Goal: Check status: Check status

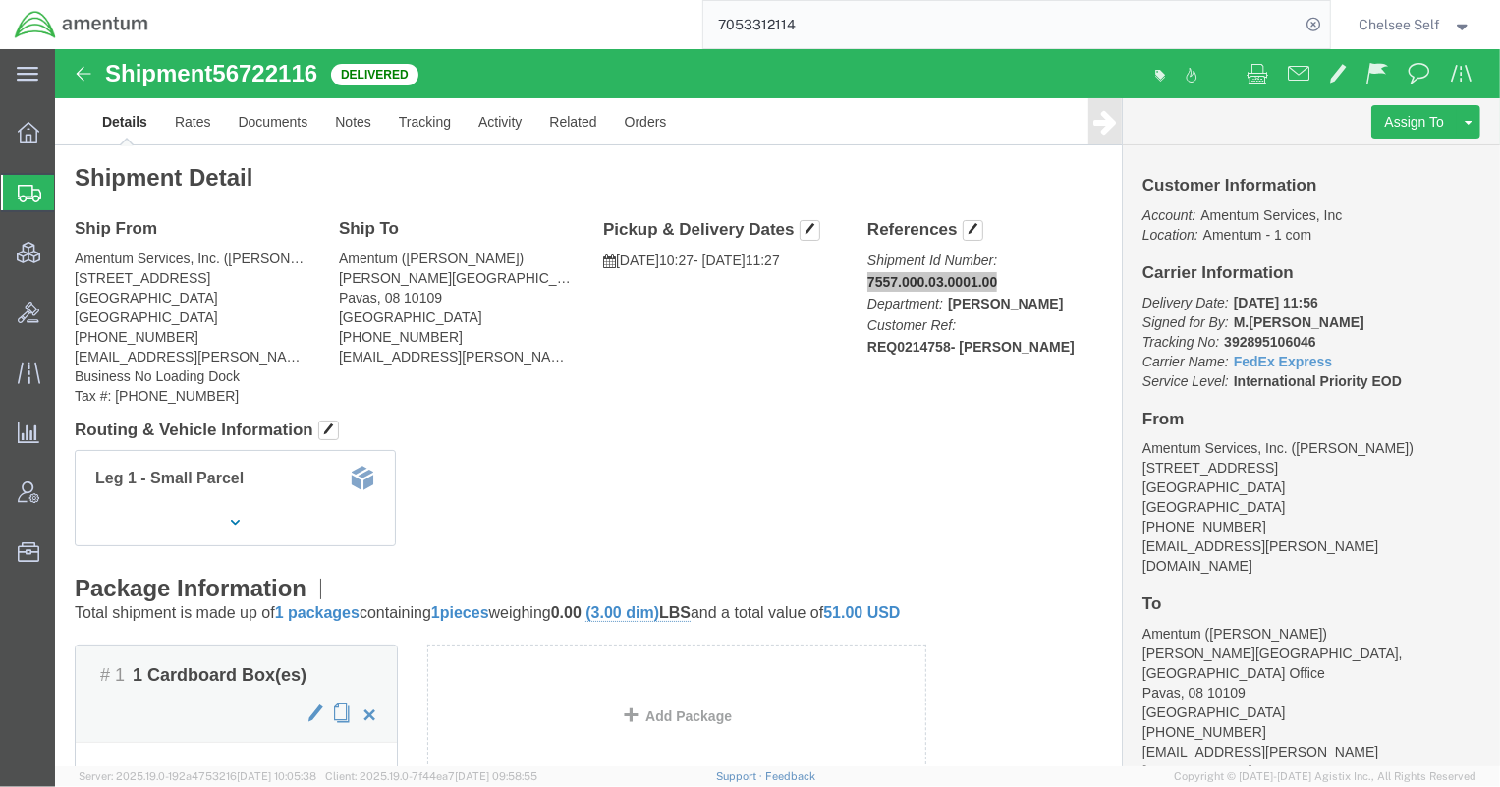
drag, startPoint x: 887, startPoint y: 31, endPoint x: 453, endPoint y: 22, distance: 434.2
click at [459, 22] on div "7053312114" at bounding box center [746, 24] width 1167 height 49
paste input "search"
click at [1066, 8] on input "search" at bounding box center [1001, 24] width 597 height 47
paste input "1Z19E86Y0396368118"
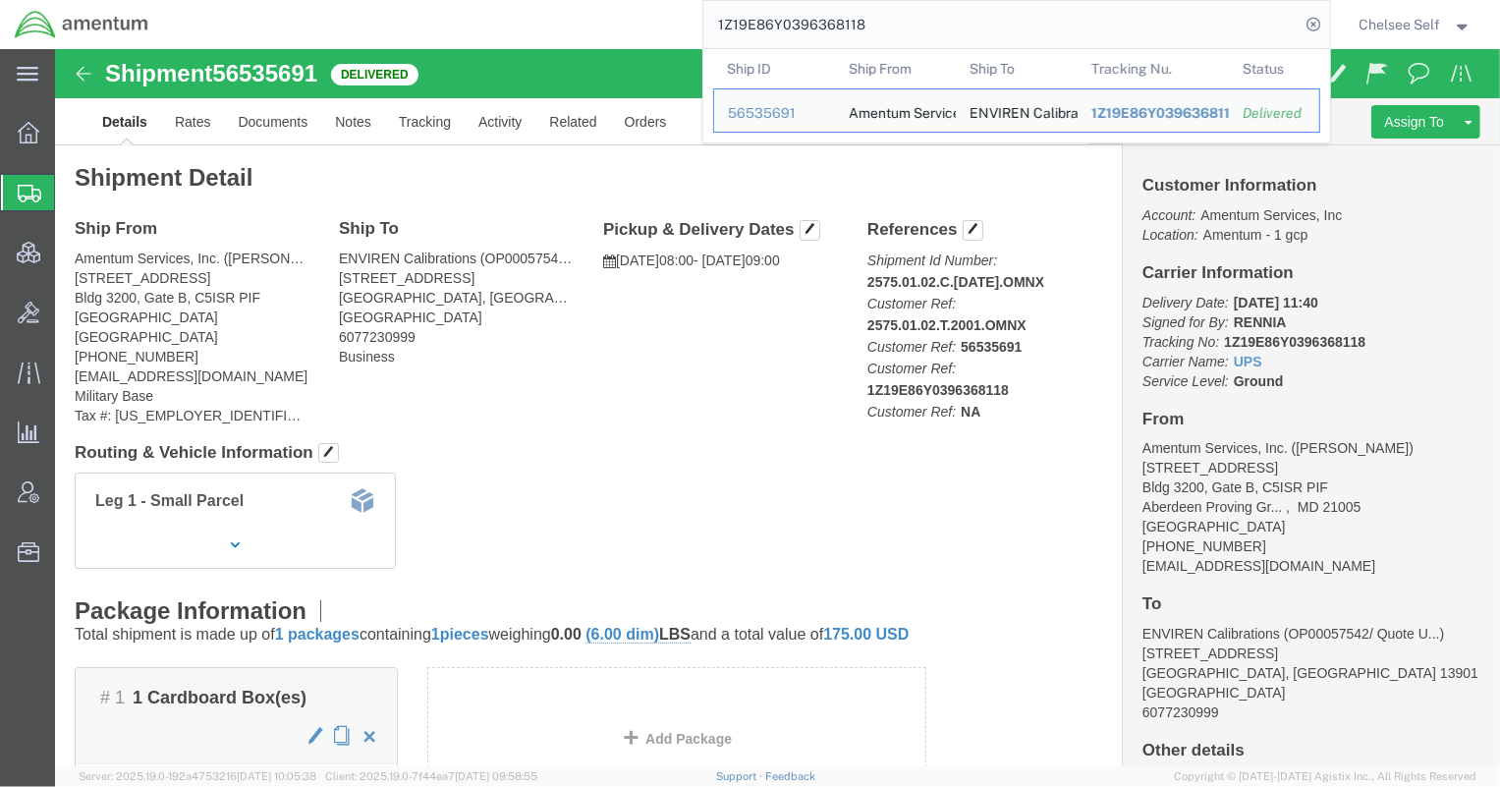
drag, startPoint x: 909, startPoint y: 27, endPoint x: 578, endPoint y: 0, distance: 332.1
click at [579, 0] on div "1Z19E86Y0396368118 Ship ID Ship From Ship To Tracking Nu. Status Ship ID 565356…" at bounding box center [746, 24] width 1167 height 49
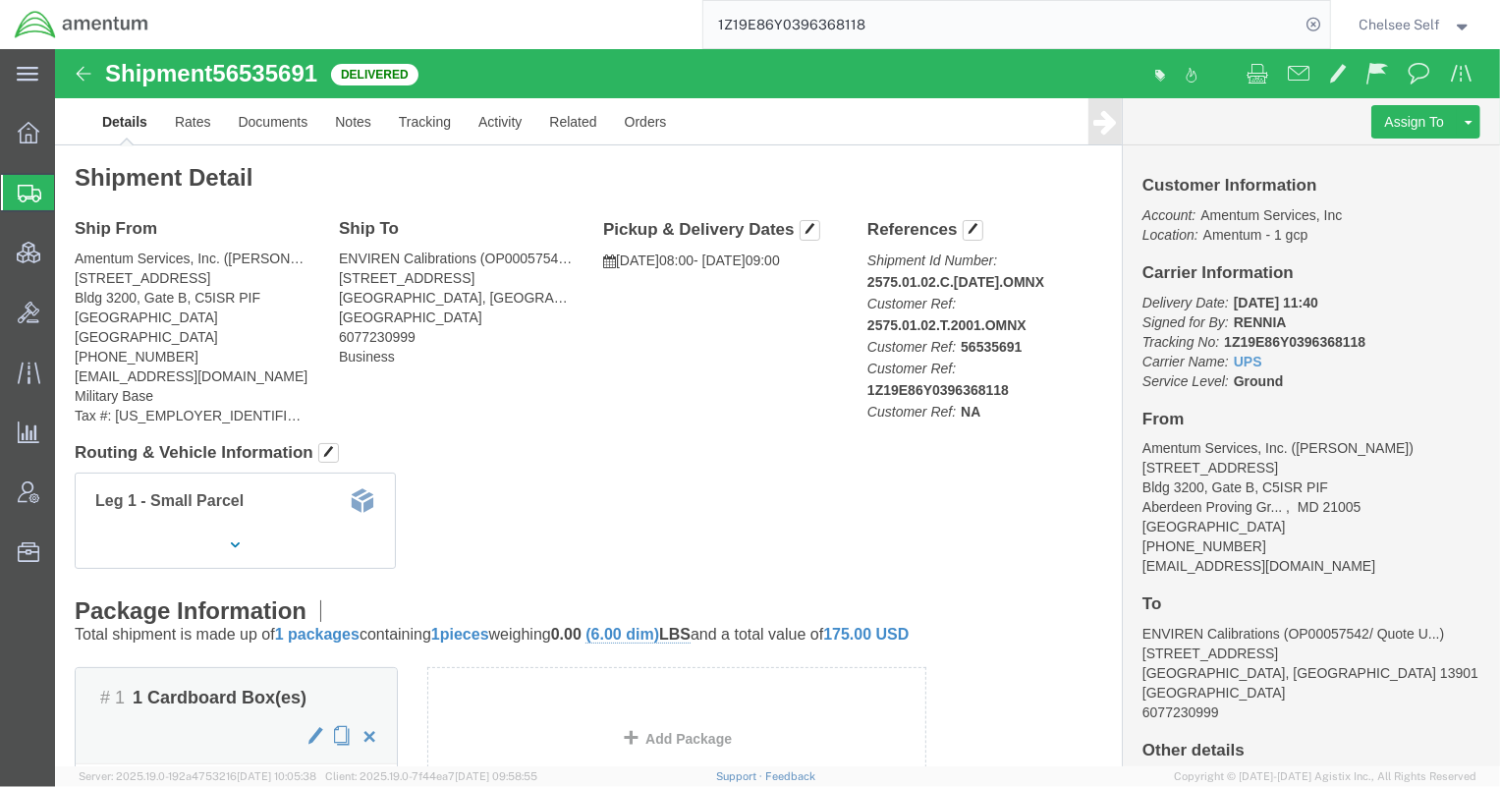
paste input "890087910"
type input "890087910"
